Goal: Register for event/course

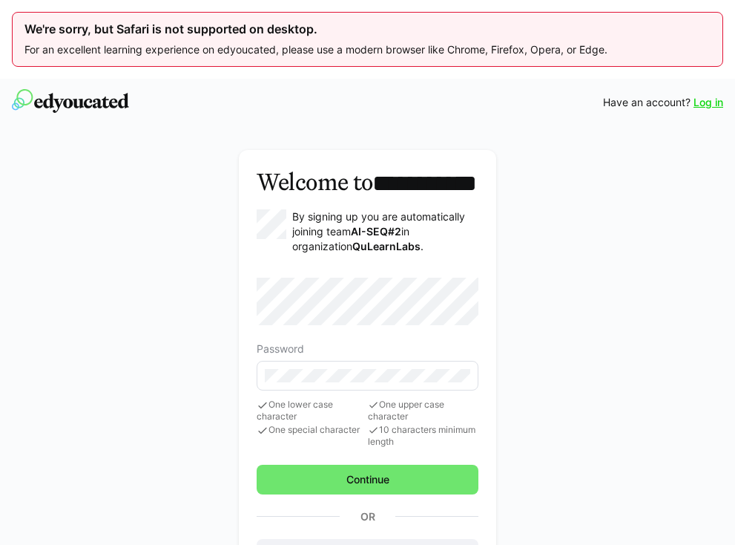
click at [346, 389] on eds-input at bounding box center [368, 376] width 223 height 30
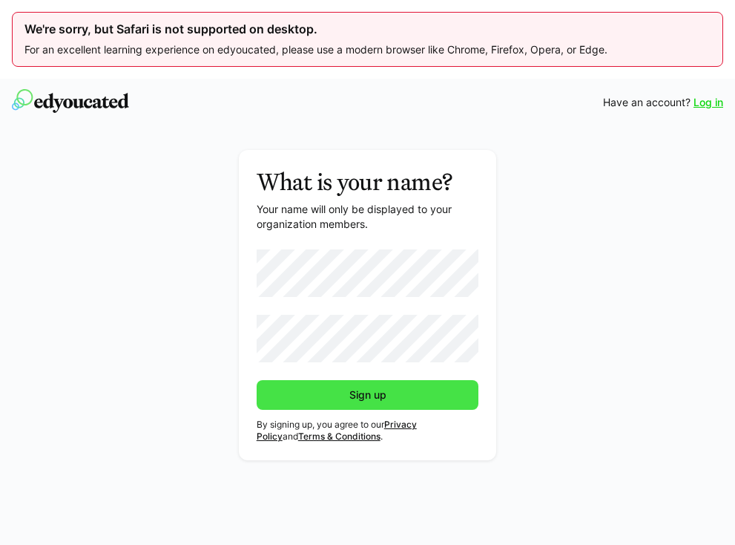
click at [397, 396] on span "Sign up" at bounding box center [368, 395] width 223 height 30
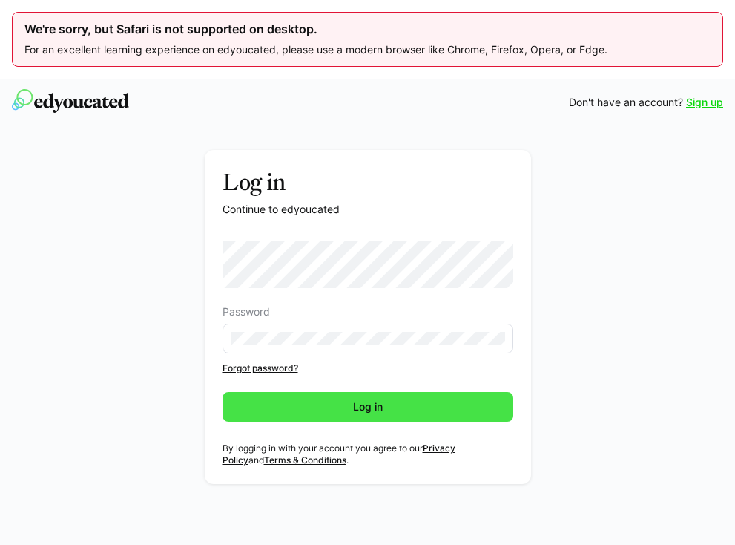
click at [316, 399] on span "Log in" at bounding box center [368, 407] width 291 height 30
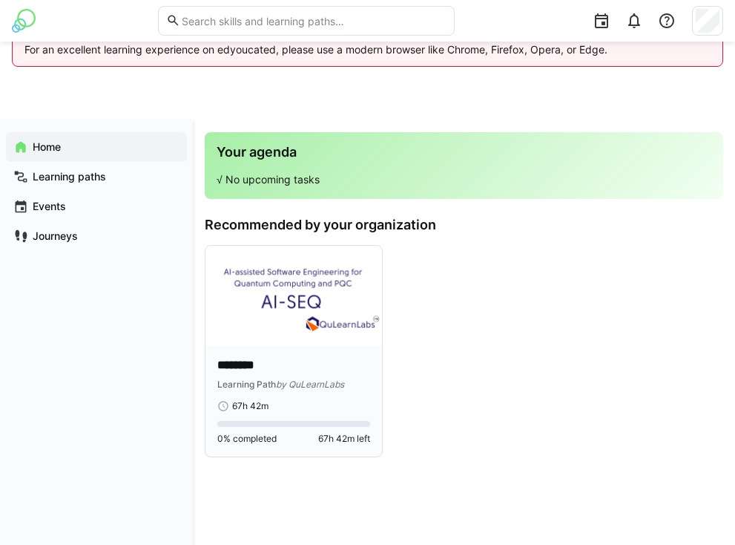
click at [273, 324] on img at bounding box center [294, 295] width 177 height 99
